Goal: Navigation & Orientation: Find specific page/section

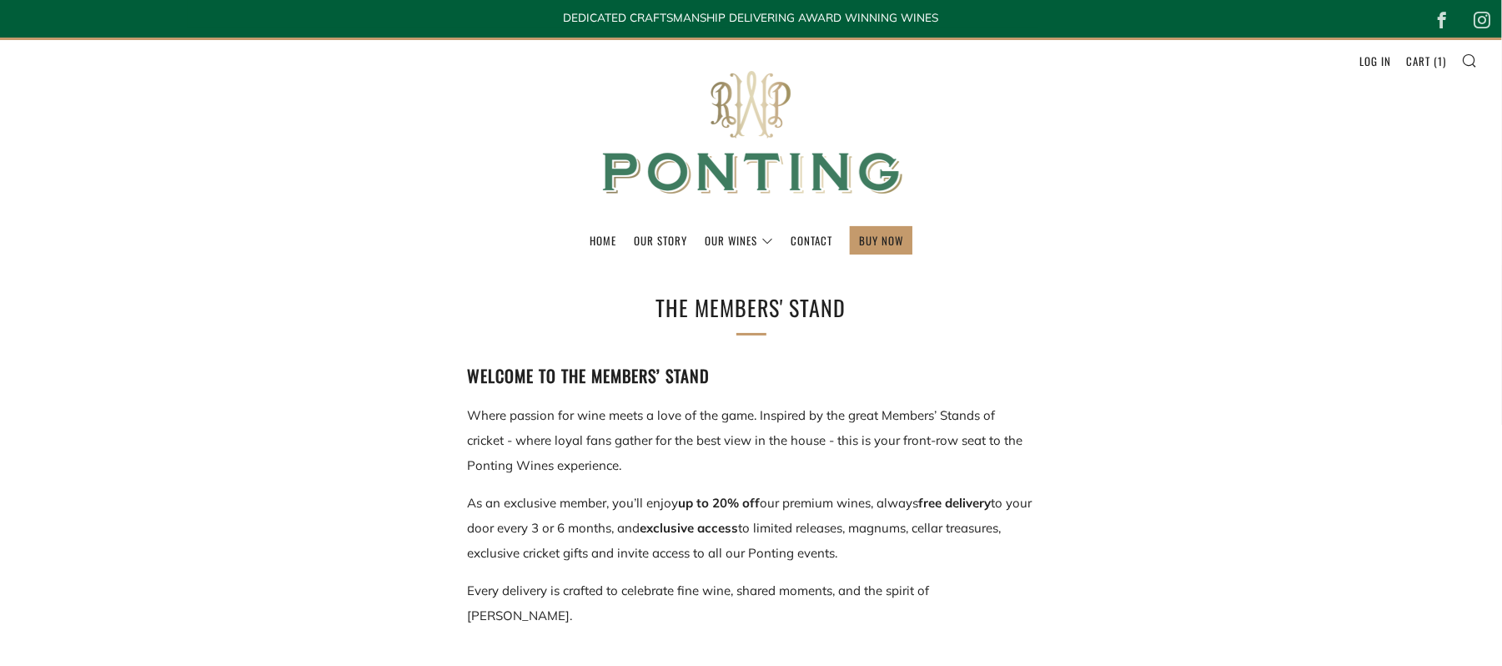
click at [721, 164] on img at bounding box center [752, 133] width 334 height 186
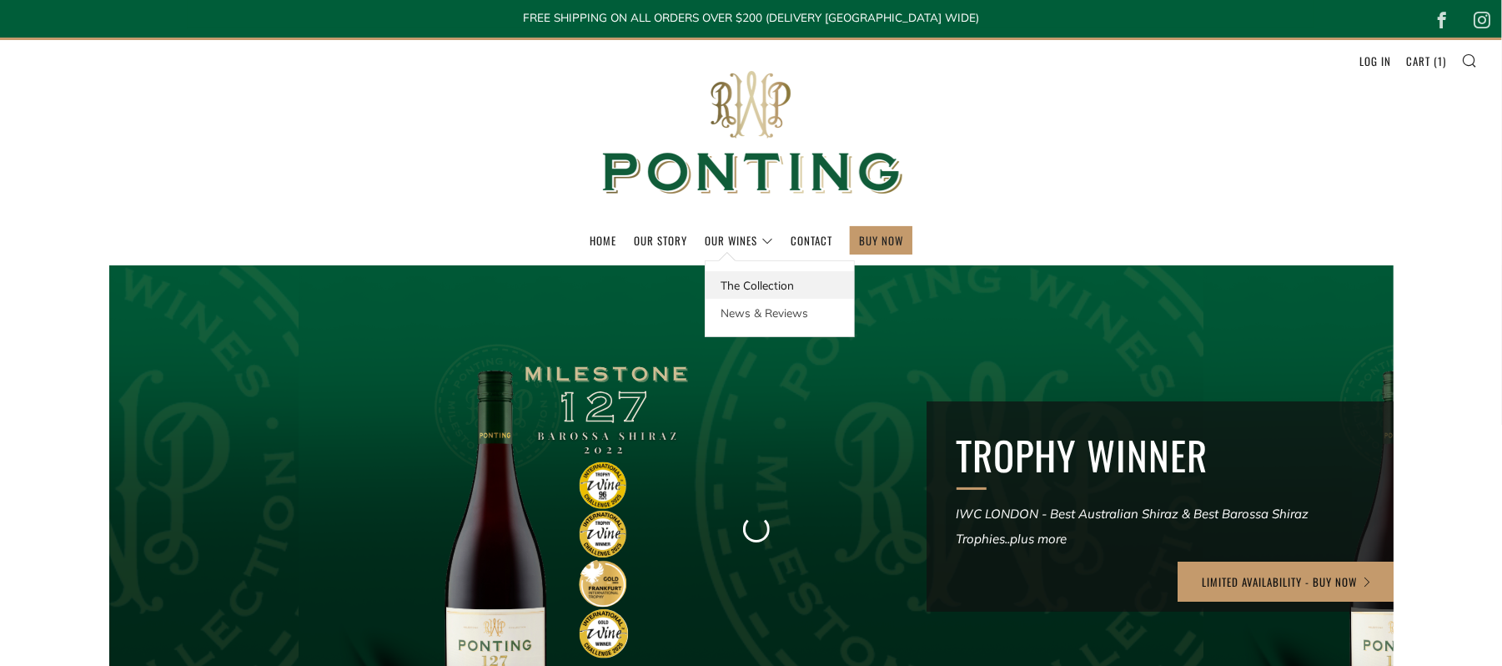
click at [734, 294] on link "The Collection" at bounding box center [780, 285] width 148 height 28
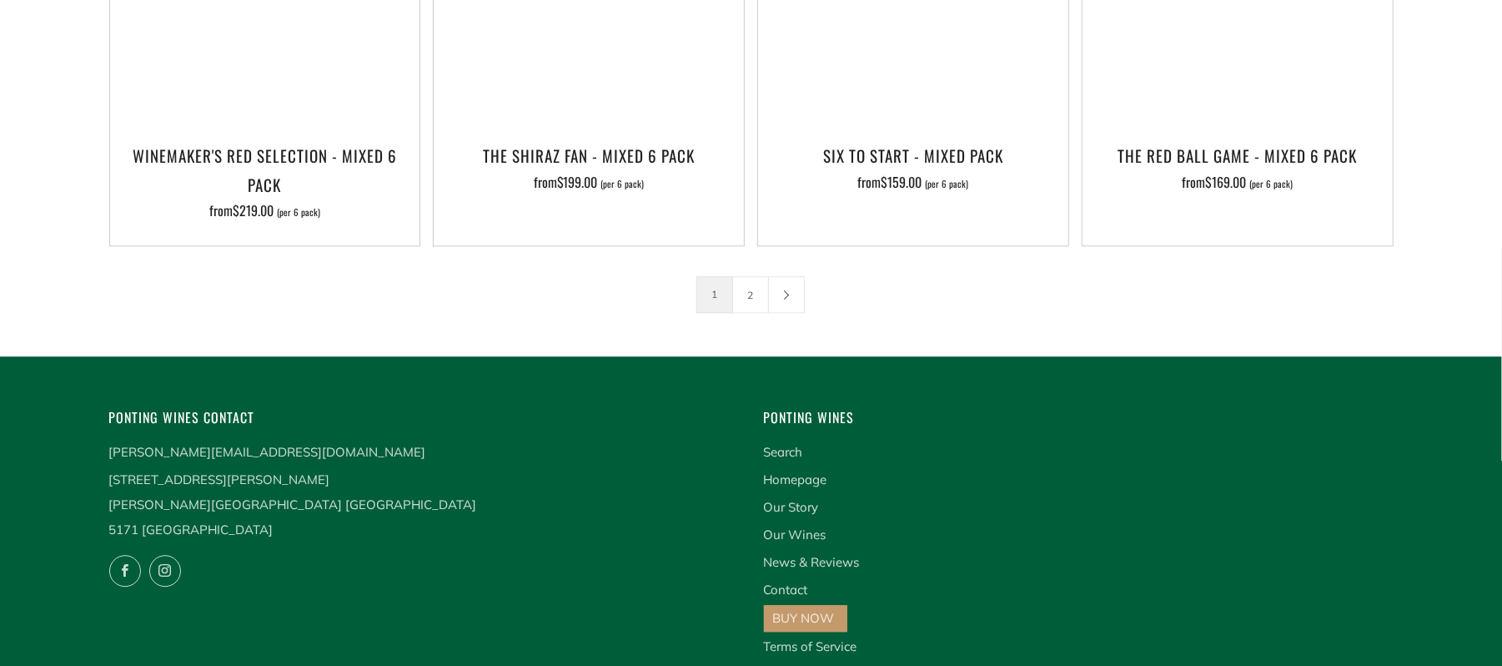
scroll to position [2999, 0]
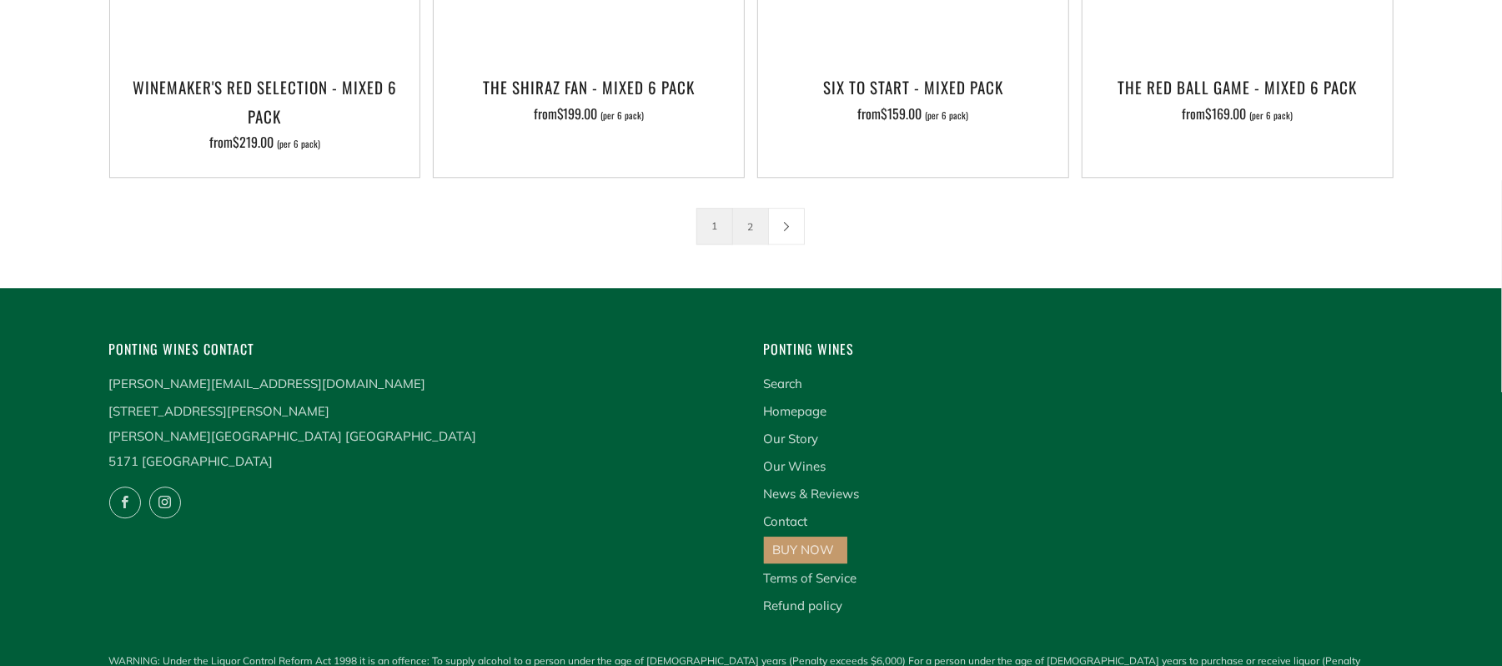
click at [747, 209] on link "2" at bounding box center [750, 226] width 35 height 35
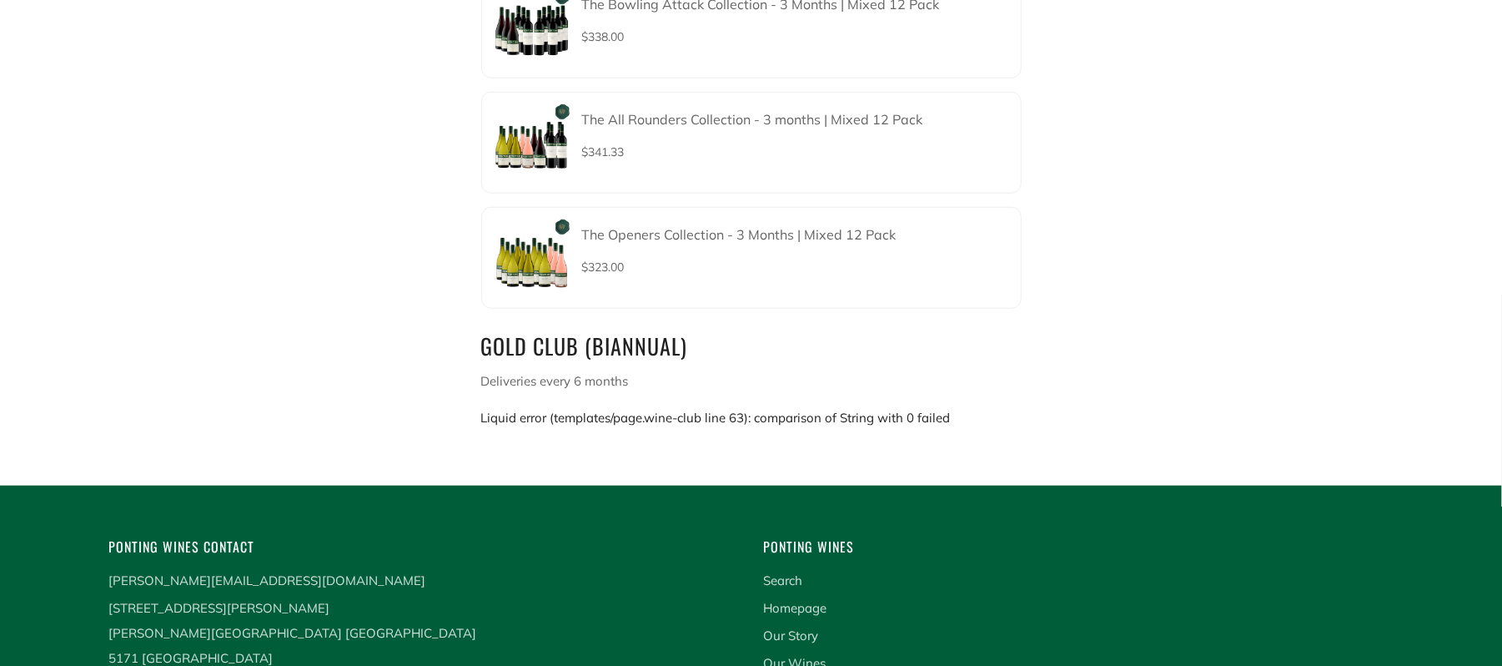
scroll to position [988, 0]
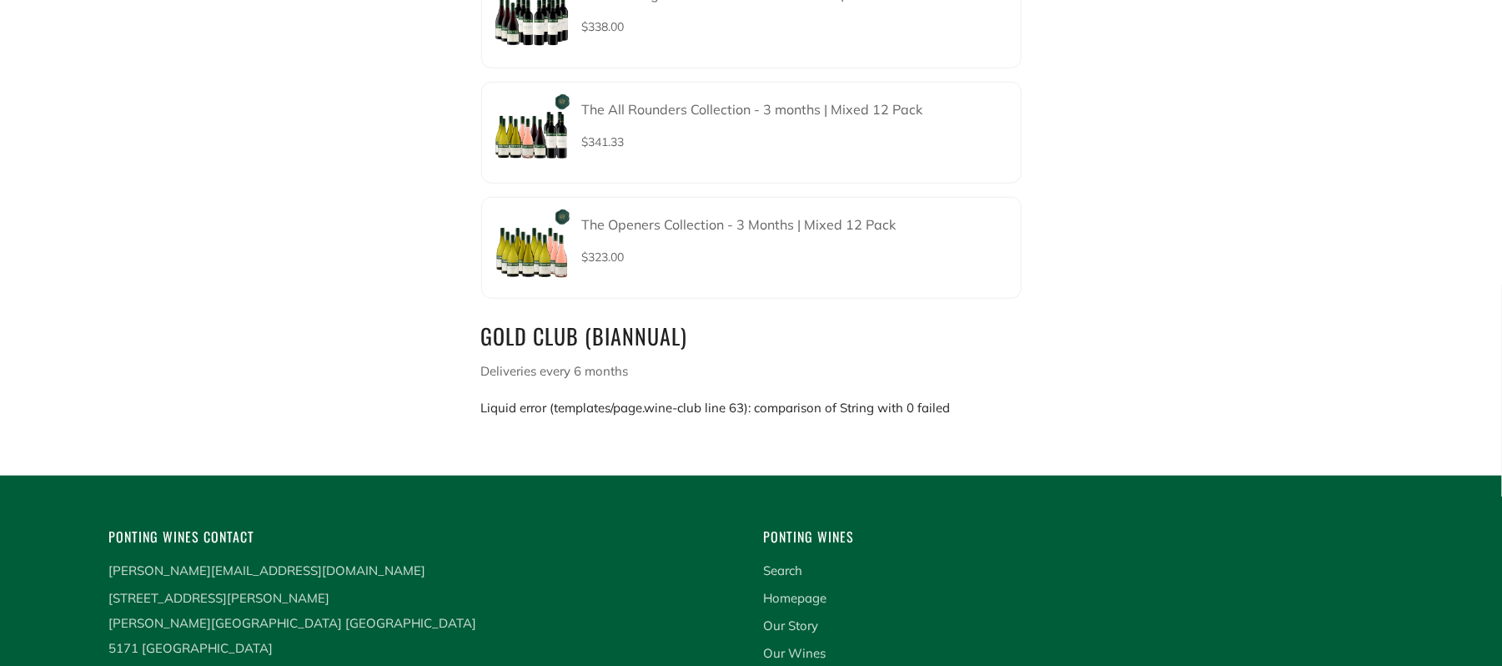
drag, startPoint x: 981, startPoint y: 394, endPoint x: 460, endPoint y: 378, distance: 520.7
copy div "Liquid error (templates/page.wine-club line 63): comparison of String with 0 fa…"
